Goal: Task Accomplishment & Management: Manage account settings

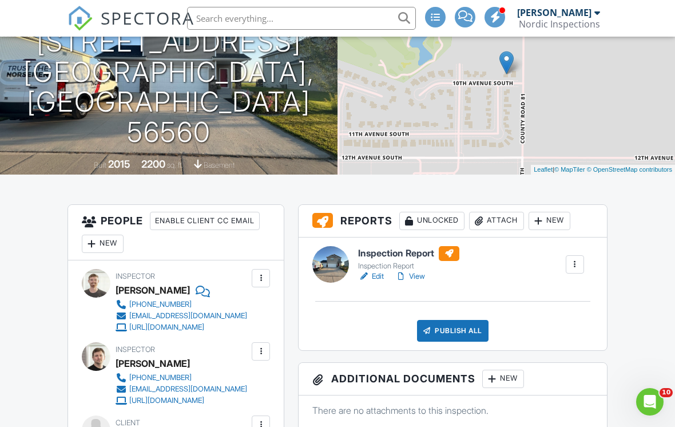
click at [413, 280] on link "View" at bounding box center [410, 276] width 30 height 11
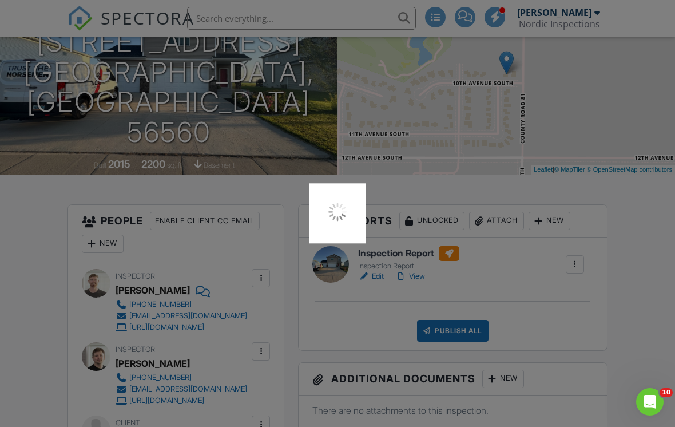
scroll to position [161, 0]
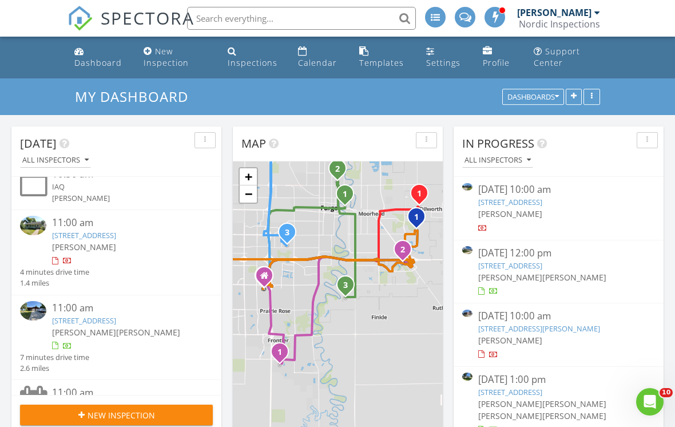
scroll to position [732, 0]
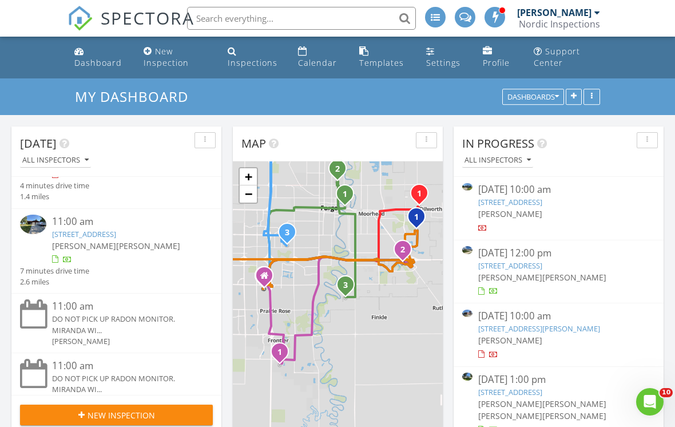
click at [169, 265] on div at bounding box center [124, 259] width 145 height 11
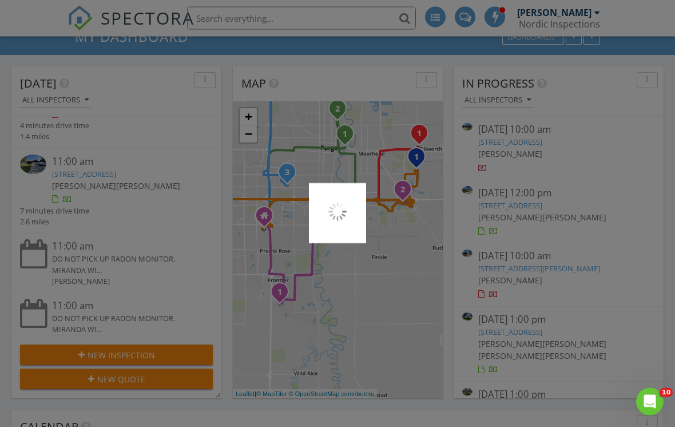
scroll to position [60, 0]
click at [109, 233] on div at bounding box center [337, 213] width 675 height 427
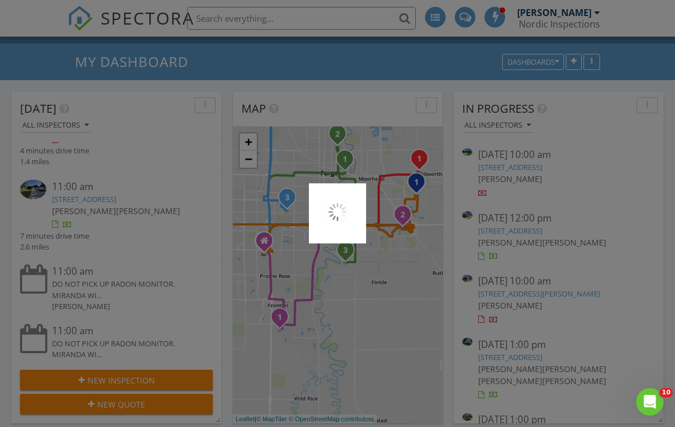
scroll to position [0, 0]
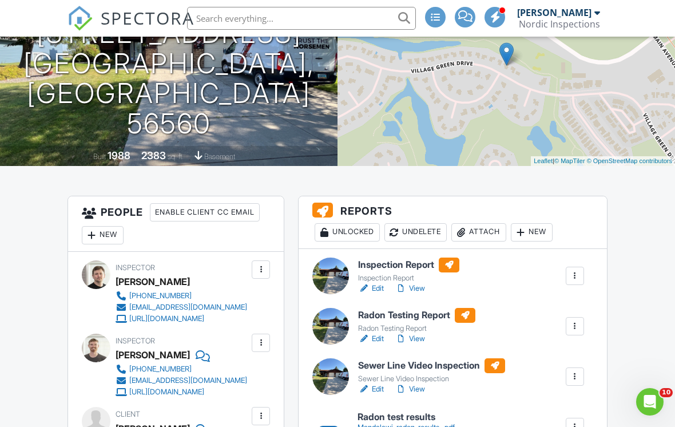
click at [413, 291] on link "View" at bounding box center [410, 288] width 30 height 11
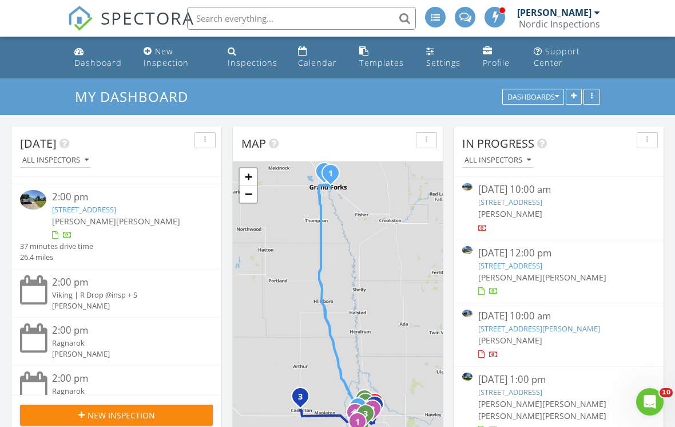
scroll to position [1535, 0]
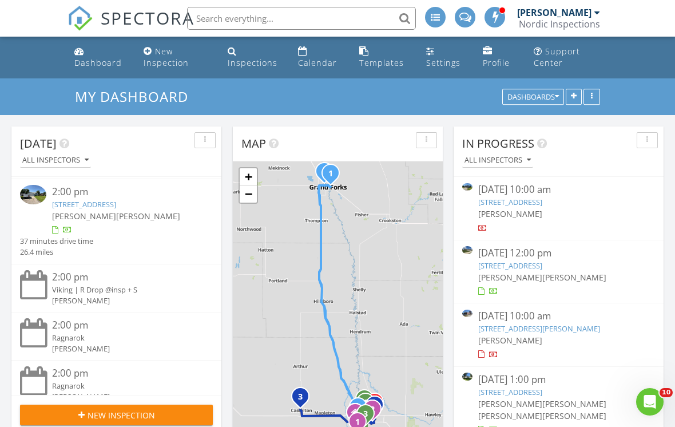
click at [99, 236] on div at bounding box center [124, 229] width 145 height 11
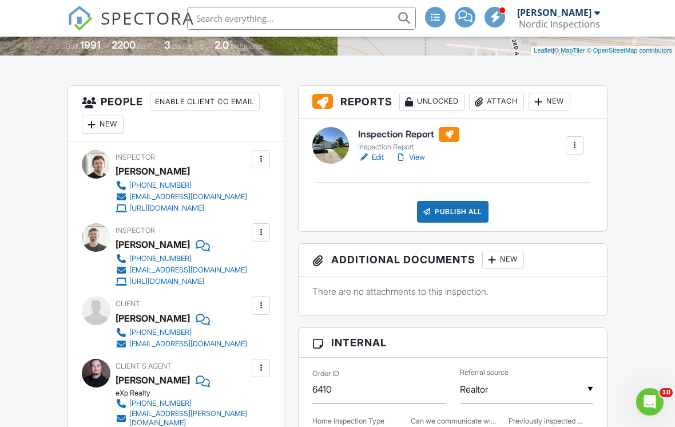
scroll to position [261, 0]
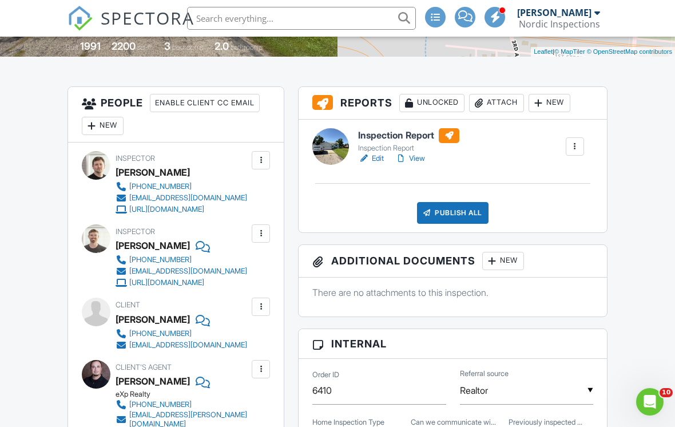
click at [414, 161] on link "View" at bounding box center [410, 158] width 30 height 11
